Goal: Transaction & Acquisition: Purchase product/service

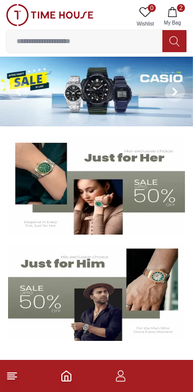
click at [103, 38] on input at bounding box center [85, 41] width 156 height 20
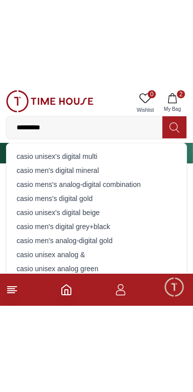
scroll to position [50, 0]
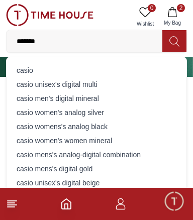
type input "*****"
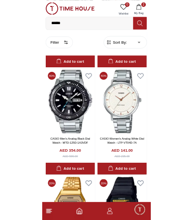
scroll to position [1208, 0]
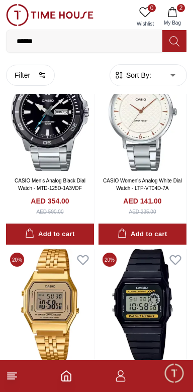
click at [78, 42] on input "*****" at bounding box center [85, 41] width 156 height 20
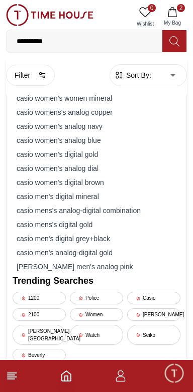
scroll to position [777, 0]
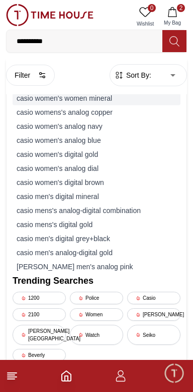
type input "**********"
click at [86, 95] on div "casio women's women mineral" at bounding box center [97, 98] width 168 height 14
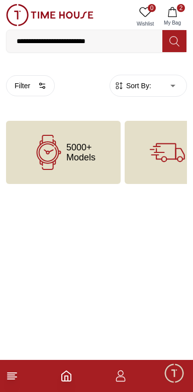
click at [126, 38] on input "**********" at bounding box center [85, 41] width 156 height 20
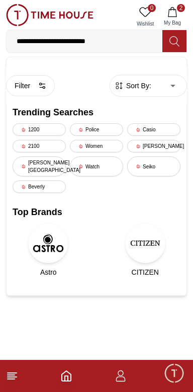
scroll to position [777, 0]
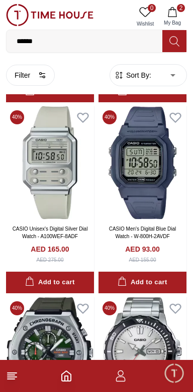
click at [92, 38] on input "*****" at bounding box center [85, 41] width 156 height 20
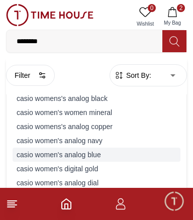
type input "********"
click at [67, 148] on div "casio women's analog blue" at bounding box center [97, 155] width 168 height 14
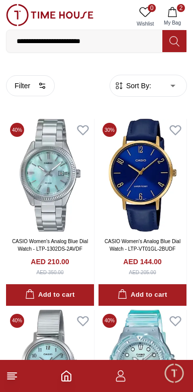
click at [97, 43] on input "**********" at bounding box center [85, 41] width 156 height 20
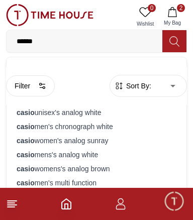
type input "*****"
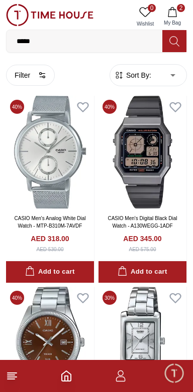
scroll to position [1743, 0]
click at [13, 373] on line at bounding box center [12, 373] width 9 height 0
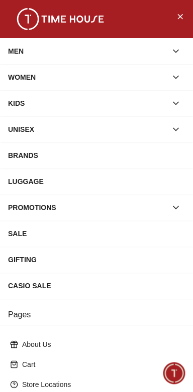
click at [65, 80] on div "WOMEN" at bounding box center [87, 77] width 159 height 18
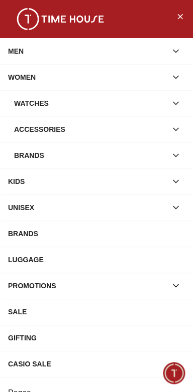
click at [48, 105] on div "Watches" at bounding box center [90, 103] width 153 height 18
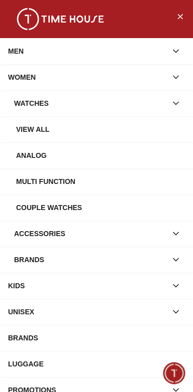
click at [46, 258] on div "Brands" at bounding box center [90, 260] width 153 height 18
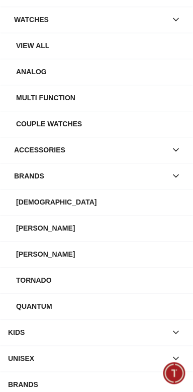
scroll to position [74, 0]
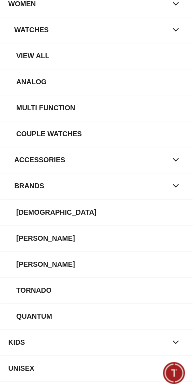
click at [39, 234] on div "[PERSON_NAME]" at bounding box center [100, 238] width 169 height 18
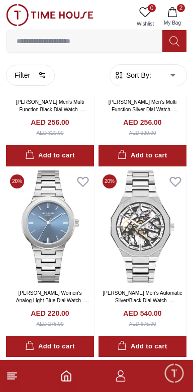
scroll to position [1170, 0]
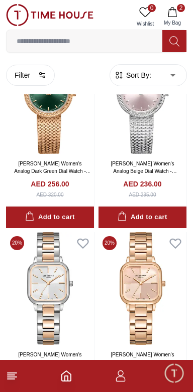
scroll to position [3212, 0]
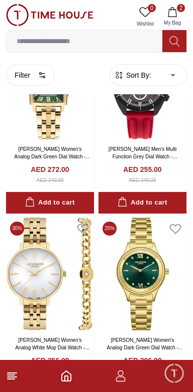
scroll to position [4372, 0]
click at [68, 218] on img at bounding box center [50, 274] width 88 height 113
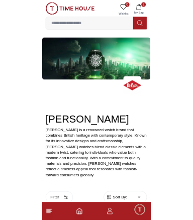
scroll to position [1908, 0]
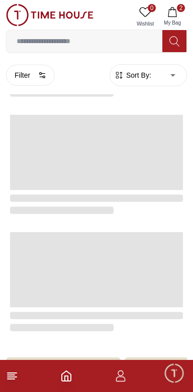
click at [84, 39] on input at bounding box center [85, 41] width 156 height 20
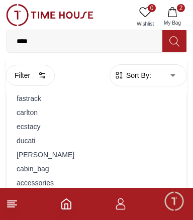
type input "*****"
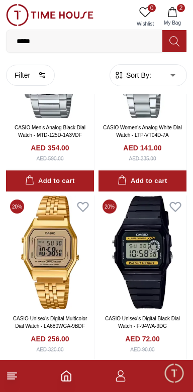
scroll to position [1291, 0]
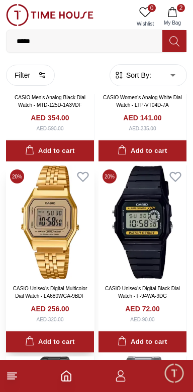
click at [55, 243] on img at bounding box center [50, 222] width 88 height 113
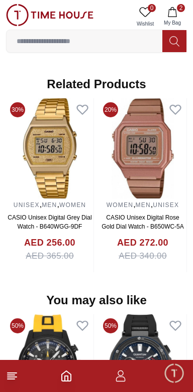
scroll to position [722, 0]
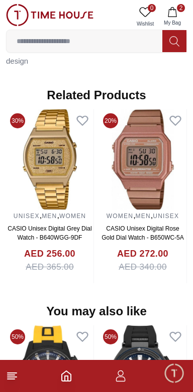
click at [152, 225] on link "CASIO Unisex Digital Rose Gold Dial Watch - B650WC-5A" at bounding box center [142, 233] width 82 height 16
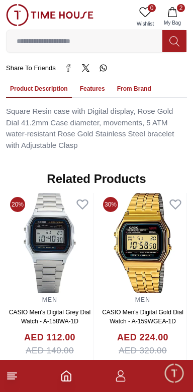
scroll to position [657, 0]
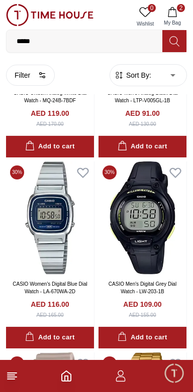
scroll to position [2825, 0]
click at [52, 282] on link "CASIO Women's Digital Blue Dial Watch - LA-670WA-2D" at bounding box center [50, 288] width 74 height 13
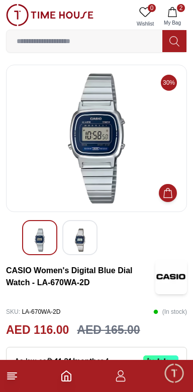
click at [89, 241] on div at bounding box center [79, 237] width 35 height 35
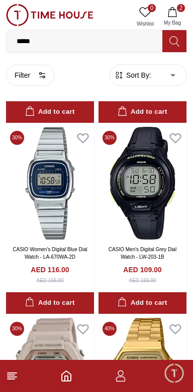
scroll to position [2858, 0]
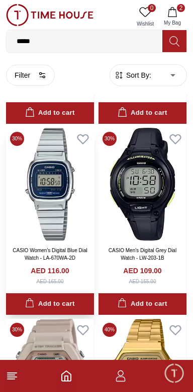
click at [57, 299] on div "Add to cart" at bounding box center [49, 305] width 49 height 12
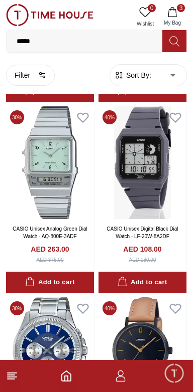
scroll to position [3598, 0]
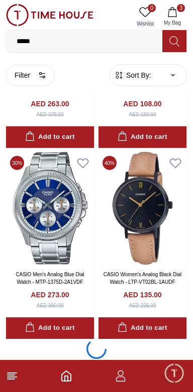
click at [167, 11] on button "3 My Bag" at bounding box center [172, 17] width 29 height 26
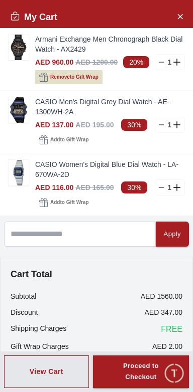
scroll to position [1612, 0]
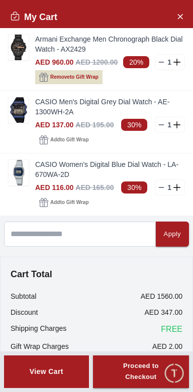
click at [68, 386] on button "View Cart" at bounding box center [46, 372] width 85 height 33
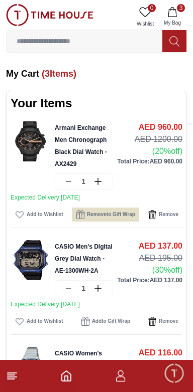
click at [16, 378] on icon at bounding box center [12, 376] width 12 height 12
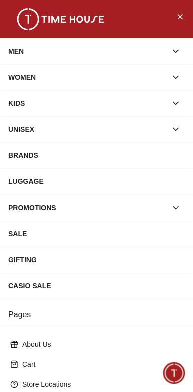
click at [57, 76] on div "WOMEN" at bounding box center [87, 77] width 159 height 18
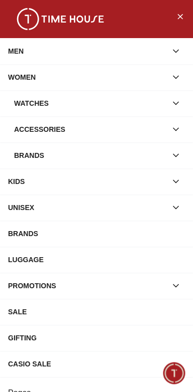
click at [60, 101] on div "Watches" at bounding box center [90, 103] width 153 height 18
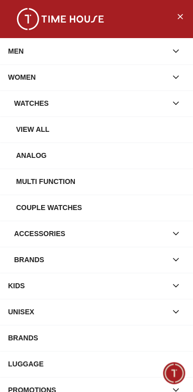
click at [61, 135] on div "View all" at bounding box center [100, 129] width 169 height 18
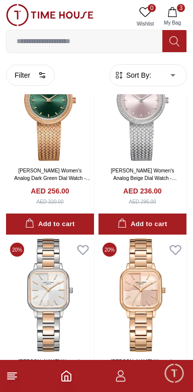
scroll to position [3131, 0]
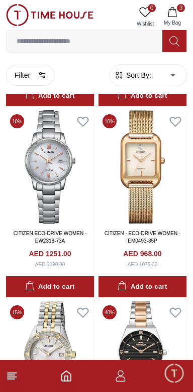
scroll to position [5167, 0]
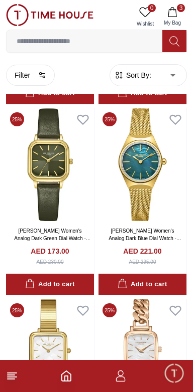
scroll to position [7839, 0]
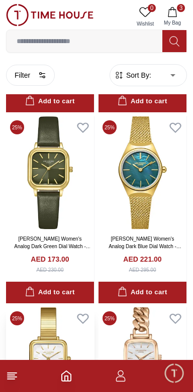
click at [42, 308] on img at bounding box center [50, 364] width 88 height 113
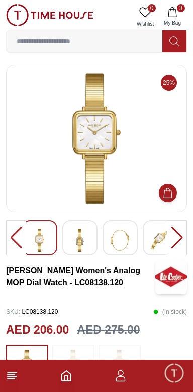
click at [86, 242] on img at bounding box center [80, 240] width 18 height 23
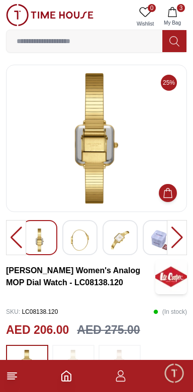
click at [87, 243] on img at bounding box center [80, 240] width 18 height 23
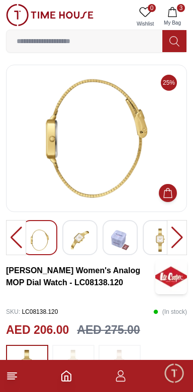
click at [153, 238] on img at bounding box center [160, 240] width 18 height 23
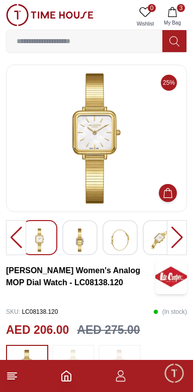
click at [83, 245] on img at bounding box center [80, 240] width 18 height 23
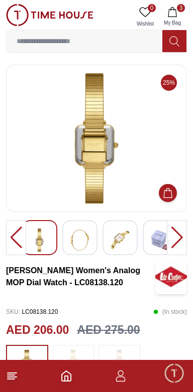
click at [105, 243] on div at bounding box center [119, 237] width 35 height 35
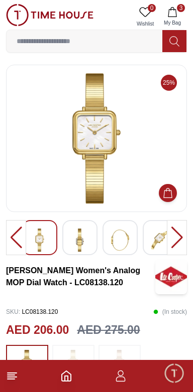
click at [153, 242] on img at bounding box center [160, 240] width 18 height 23
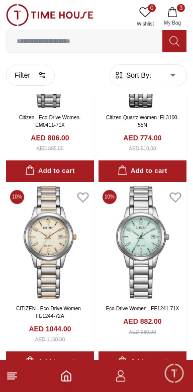
scroll to position [4686, 0]
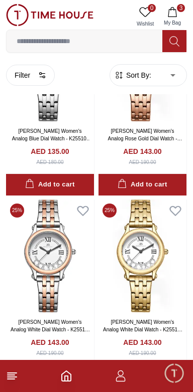
scroll to position [9201, 0]
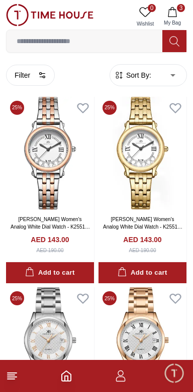
scroll to position [9065, 0]
